Goal: Communication & Community: Answer question/provide support

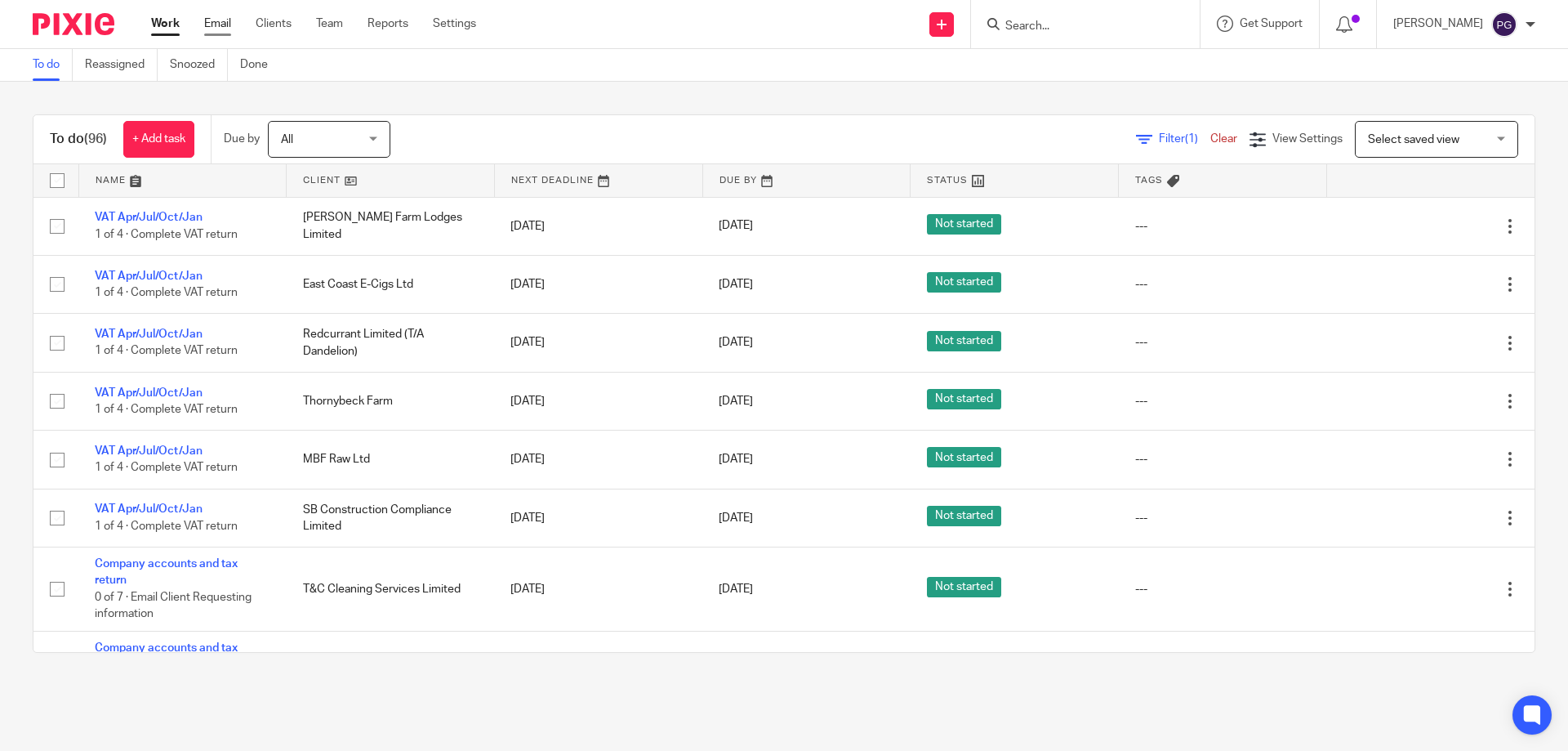
click at [228, 29] on link "Email" at bounding box center [217, 24] width 27 height 17
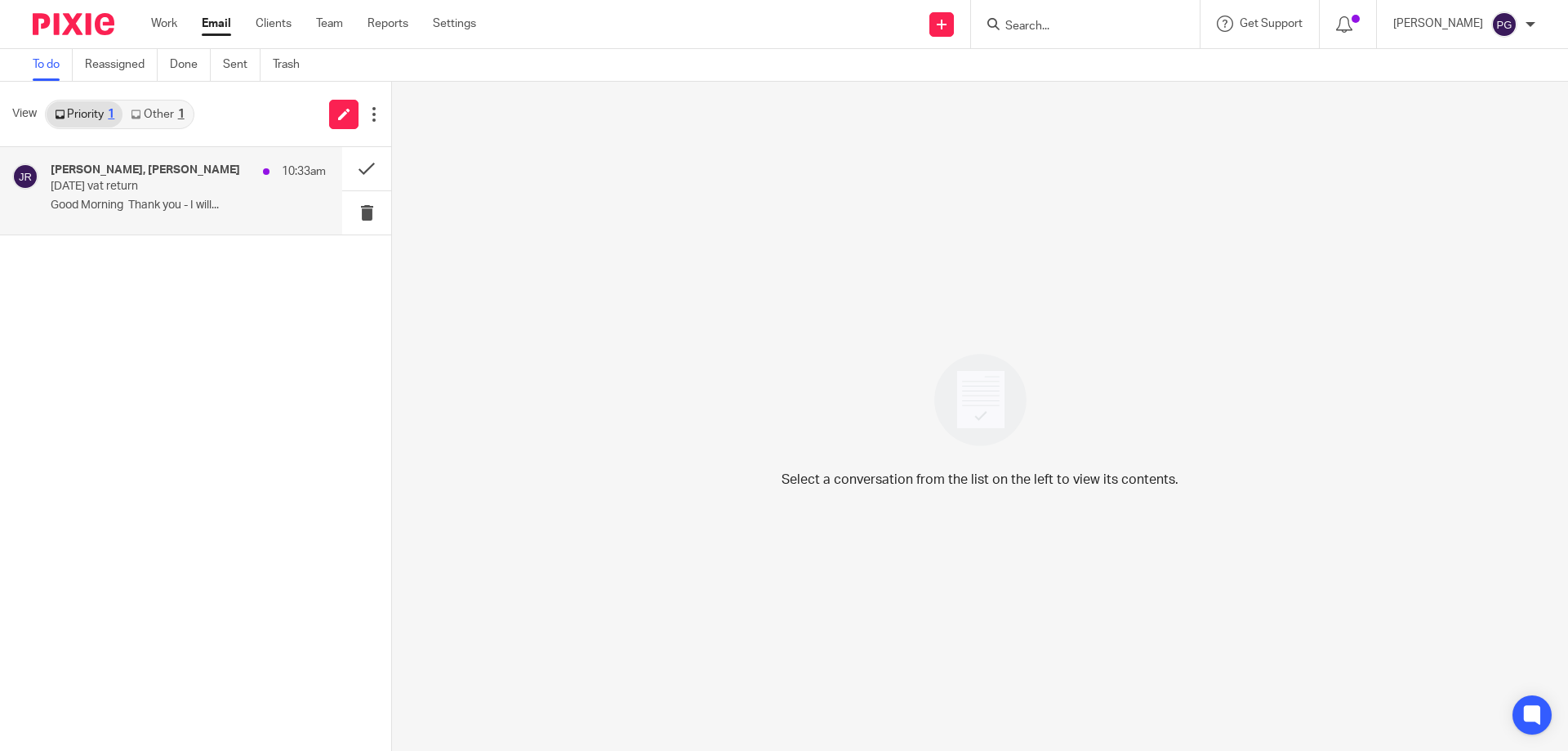
click at [183, 209] on p "Good Morning Thank you - I will..." at bounding box center [189, 205] width 276 height 14
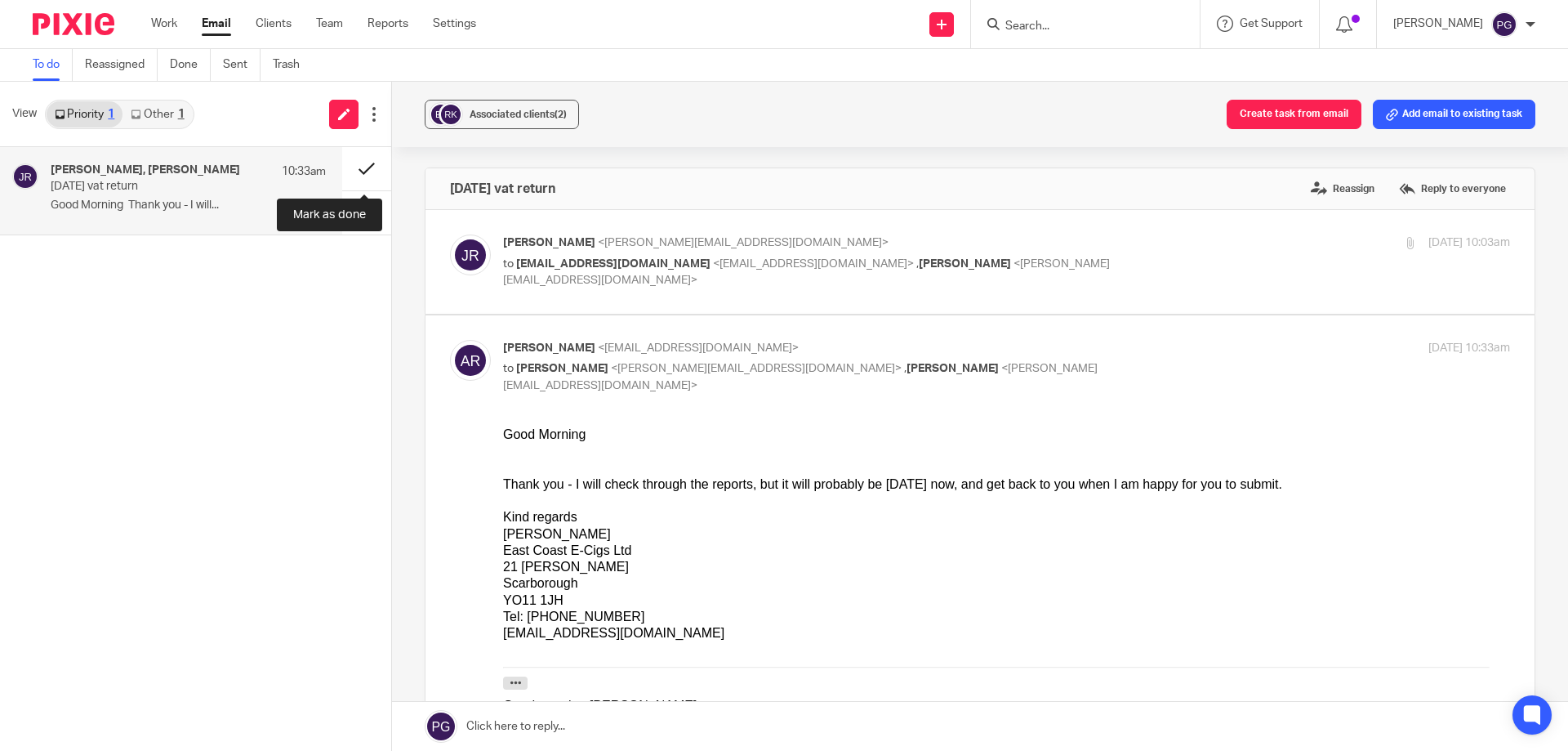
click at [369, 163] on button at bounding box center [366, 168] width 49 height 43
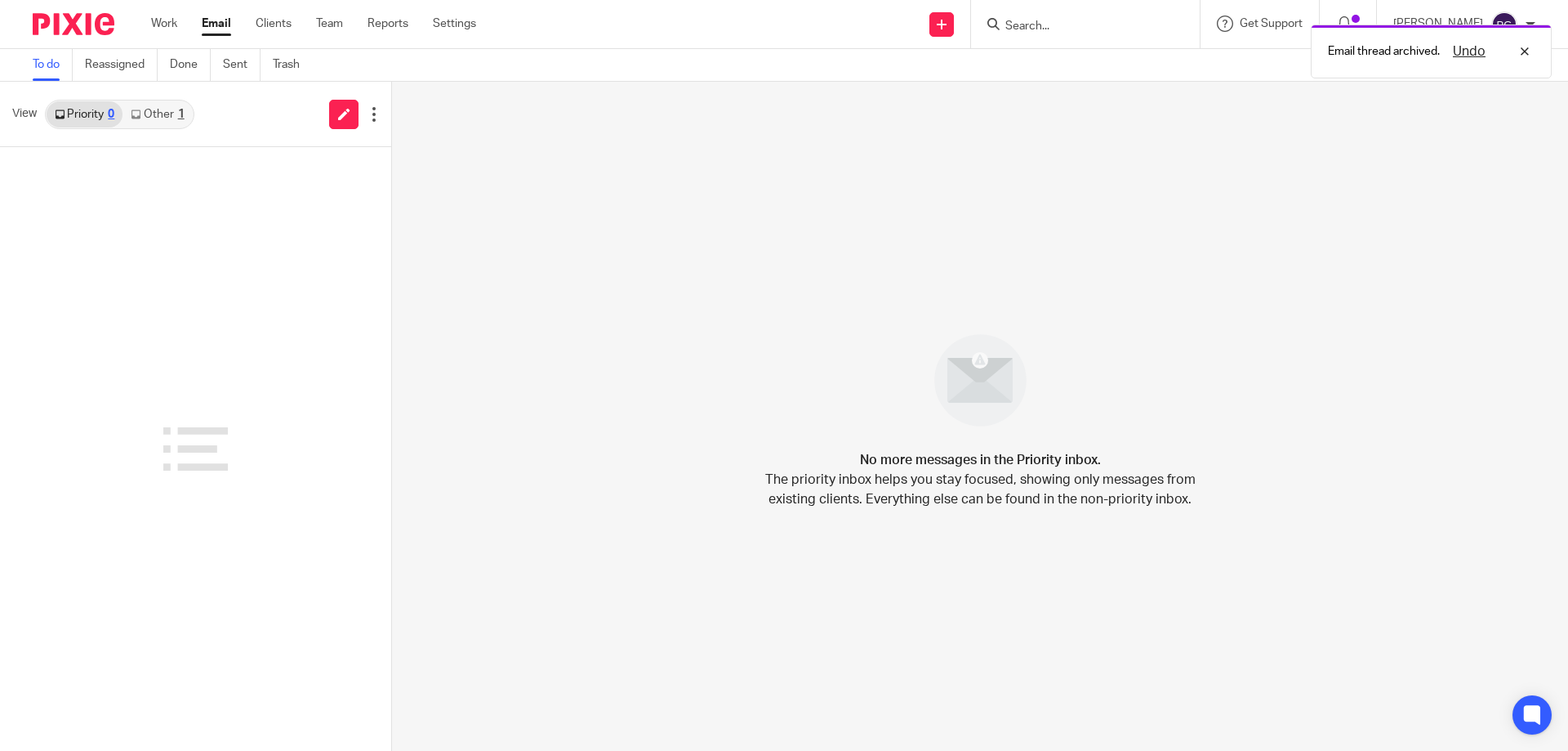
click at [174, 105] on link "Other 1" at bounding box center [157, 115] width 69 height 26
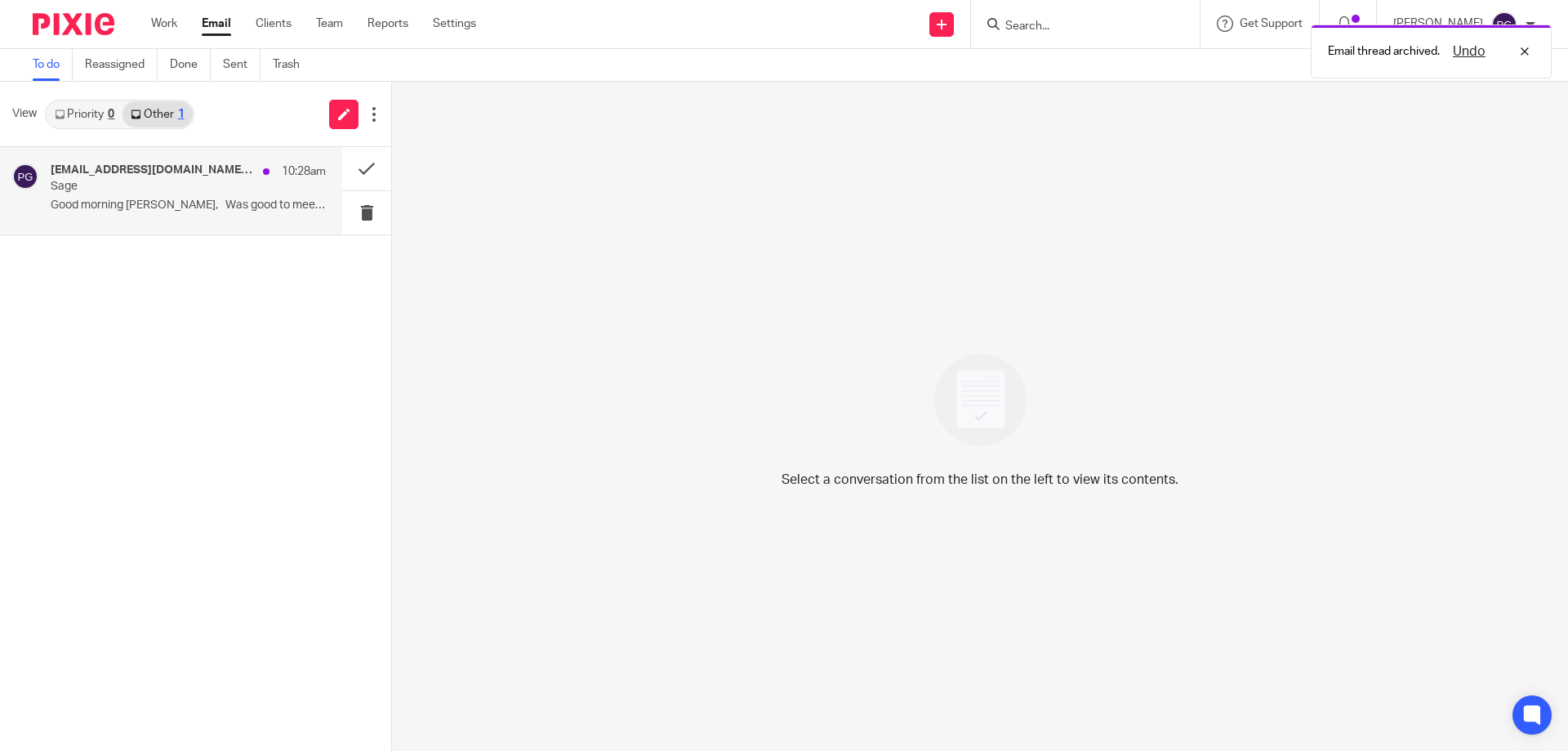
click at [166, 180] on p "Sage" at bounding box center [161, 186] width 221 height 14
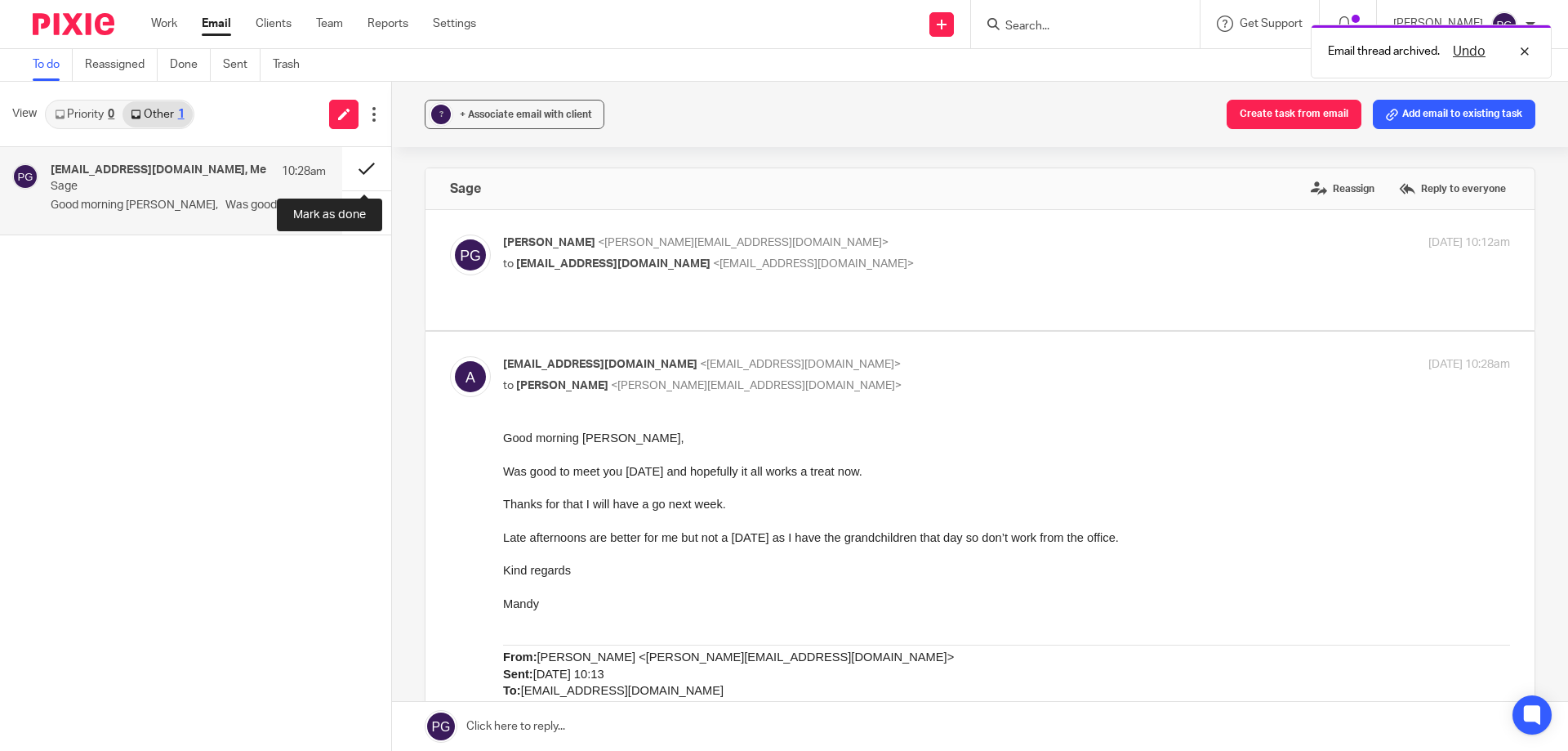
click at [353, 176] on button at bounding box center [366, 168] width 49 height 43
